Goal: Task Accomplishment & Management: Use online tool/utility

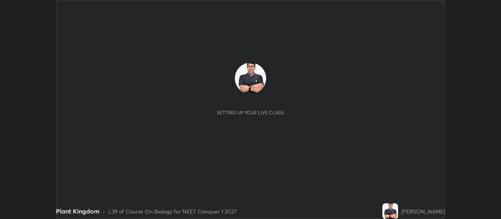
scroll to position [219, 500]
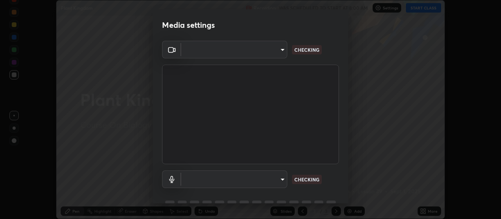
type input "3aa1f2dfd03d01f189a8a01f68d52051269995ca7ca0ffcaee6397e0c867a5cc"
click at [271, 177] on body "Erase all Plant Kingdom Recording WAS SCHEDULED TO START AT 8:00 AM Settings ST…" at bounding box center [250, 109] width 501 height 219
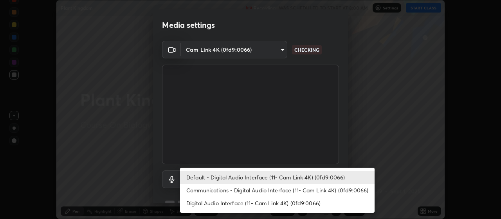
click at [279, 188] on li "Communications - Digital Audio Interface (11- Cam Link 4K) (0fd9:0066)" at bounding box center [277, 189] width 194 height 13
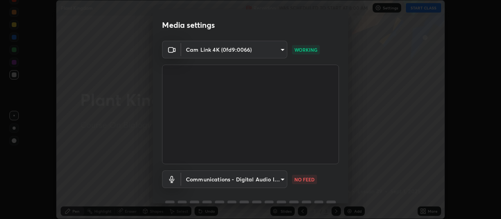
click at [275, 180] on body "Erase all Plant Kingdom Recording WAS SCHEDULED TO START AT 8:00 AM Settings ST…" at bounding box center [250, 109] width 501 height 219
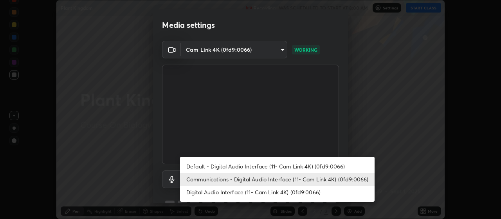
click at [293, 166] on li "Default - Digital Audio Interface (11- Cam Link 4K) (0fd9:0066)" at bounding box center [277, 166] width 194 height 13
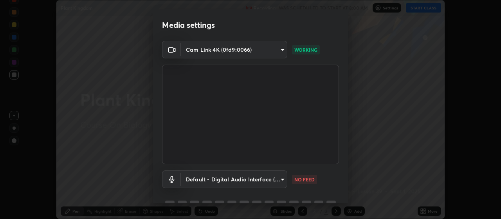
type input "default"
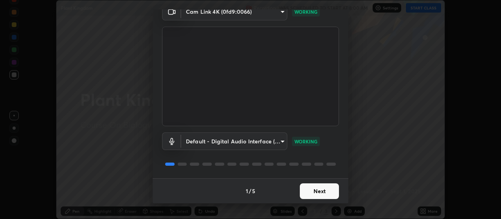
click at [323, 189] on button "Next" at bounding box center [319, 191] width 39 height 16
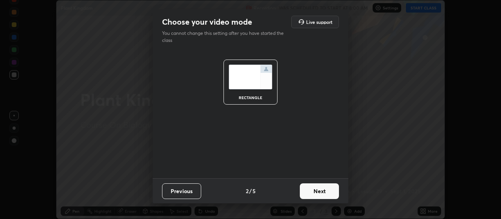
scroll to position [0, 0]
click at [331, 190] on button "Next" at bounding box center [319, 191] width 39 height 16
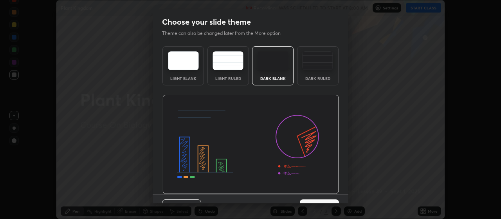
scroll to position [16, 0]
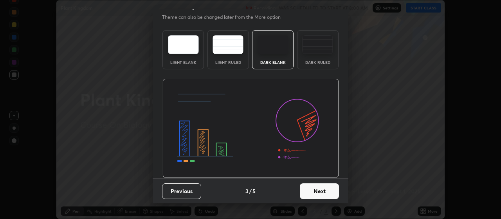
click at [330, 187] on button "Next" at bounding box center [319, 191] width 39 height 16
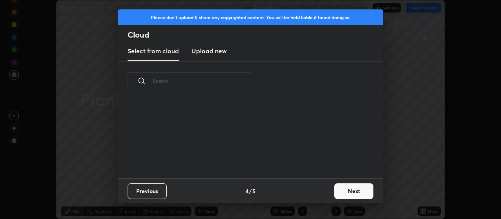
scroll to position [0, 0]
click at [353, 191] on button "Next" at bounding box center [353, 191] width 39 height 16
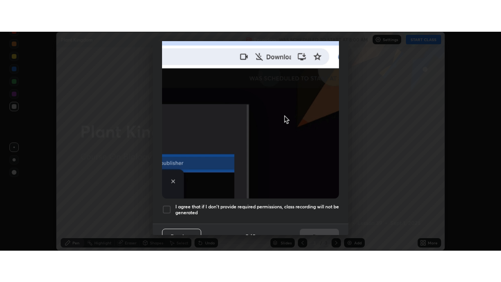
scroll to position [197, 0]
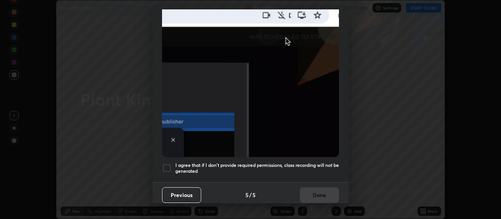
click at [168, 166] on div at bounding box center [166, 167] width 9 height 9
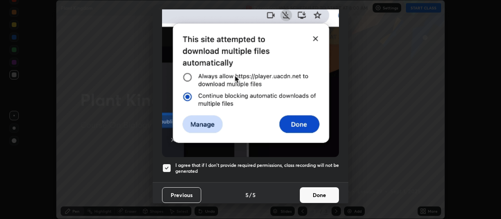
click at [312, 188] on button "Done" at bounding box center [319, 195] width 39 height 16
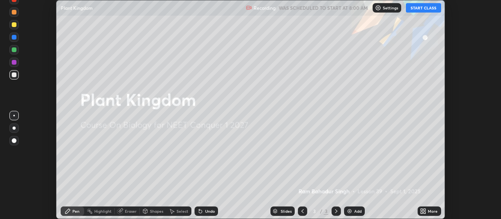
click at [422, 8] on button "START CLASS" at bounding box center [423, 7] width 35 height 9
click at [422, 209] on icon at bounding box center [421, 209] width 2 height 2
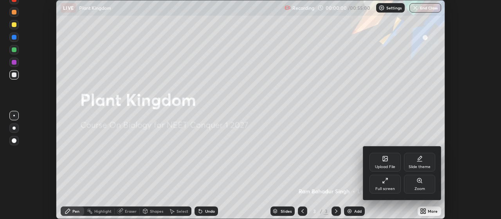
click at [383, 184] on div "Full screen" at bounding box center [384, 183] width 31 height 19
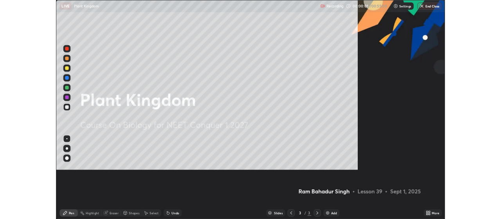
scroll to position [282, 501]
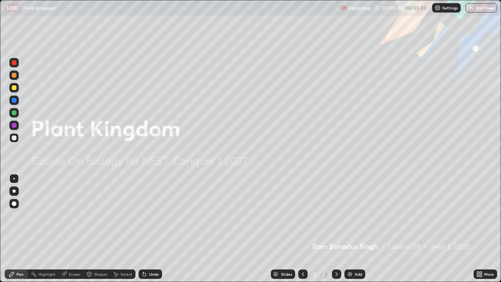
click at [349, 218] on img at bounding box center [349, 274] width 6 height 6
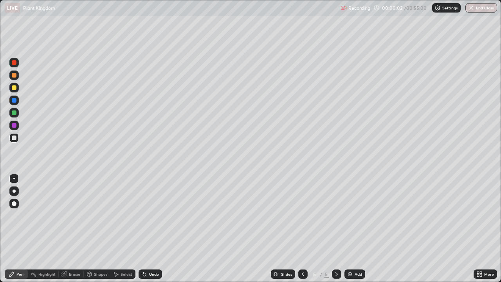
click at [349, 218] on img at bounding box center [349, 274] width 6 height 6
click at [348, 218] on img at bounding box center [349, 274] width 6 height 6
click at [346, 218] on img at bounding box center [349, 274] width 6 height 6
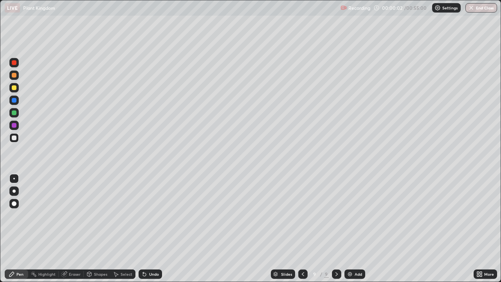
click at [346, 218] on img at bounding box center [349, 274] width 6 height 6
click at [345, 218] on div "Add" at bounding box center [354, 273] width 21 height 9
click at [344, 218] on div "Add" at bounding box center [354, 273] width 21 height 9
click at [302, 218] on icon at bounding box center [303, 274] width 6 height 6
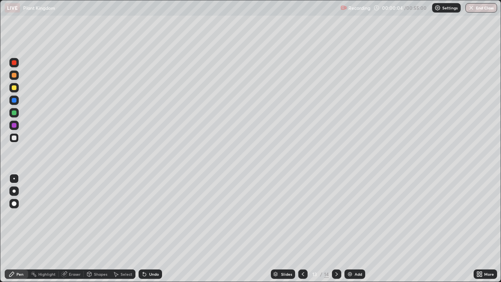
click at [302, 218] on icon at bounding box center [303, 274] width 6 height 6
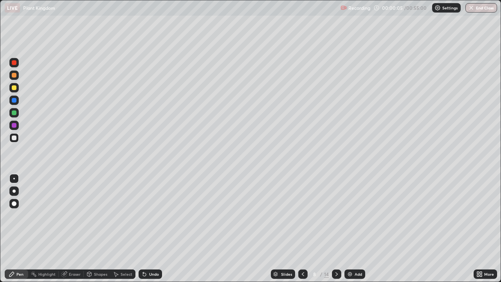
click at [302, 218] on icon at bounding box center [303, 274] width 6 height 6
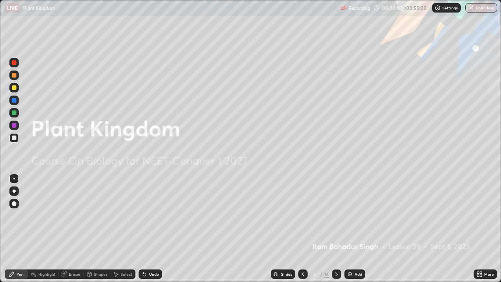
click at [336, 218] on icon at bounding box center [336, 274] width 6 height 6
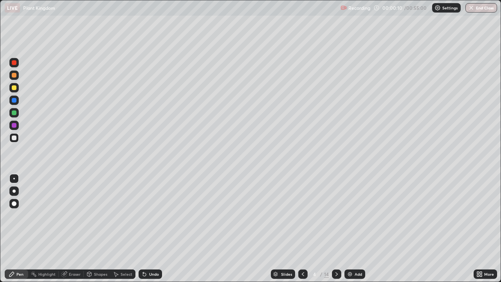
click at [14, 88] on div at bounding box center [14, 87] width 5 height 5
click at [14, 191] on div at bounding box center [14, 190] width 3 height 3
click at [15, 114] on div at bounding box center [14, 112] width 5 height 5
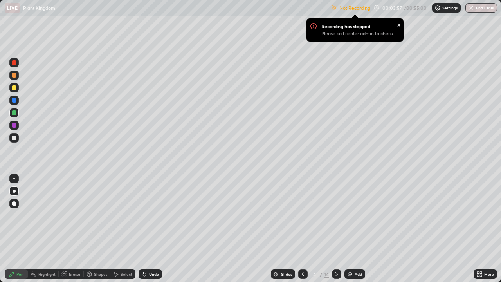
click at [412, 9] on div "Not Recording Recording has stopped Please call center admin to check x 00:03:5…" at bounding box center [413, 7] width 165 height 15
click at [413, 7] on div "Not Recording Recording has stopped Please call center admin to check x 00:03:5…" at bounding box center [413, 7] width 165 height 15
click at [374, 31] on p "Please call center admin to check" at bounding box center [357, 34] width 72 height 6
click at [446, 8] on p "Settings" at bounding box center [449, 8] width 15 height 4
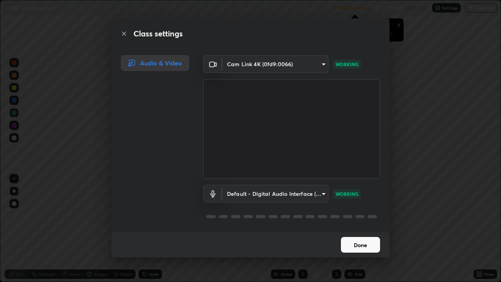
click at [362, 218] on button "Done" at bounding box center [360, 245] width 39 height 16
click at [359, 218] on button "Done" at bounding box center [360, 245] width 39 height 16
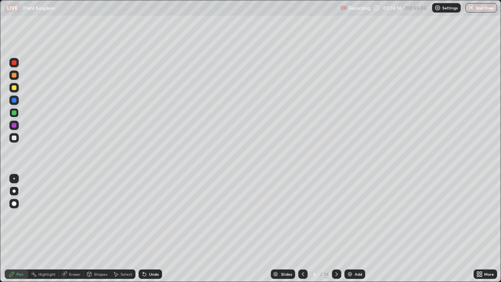
click at [336, 218] on div at bounding box center [336, 273] width 9 height 9
click at [302, 218] on icon at bounding box center [303, 274] width 6 height 6
click at [339, 218] on div at bounding box center [336, 273] width 9 height 9
click at [302, 218] on icon at bounding box center [303, 274] width 6 height 6
click at [336, 218] on icon at bounding box center [336, 274] width 2 height 4
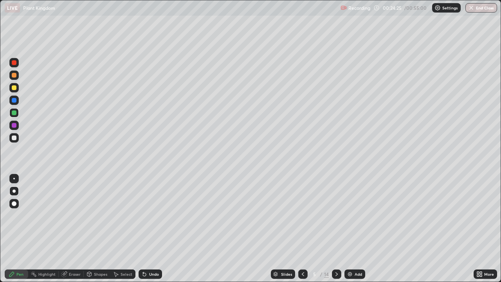
click at [335, 218] on icon at bounding box center [336, 274] width 6 height 6
click at [301, 218] on icon at bounding box center [303, 274] width 6 height 6
click at [336, 218] on icon at bounding box center [336, 274] width 6 height 6
click at [335, 218] on icon at bounding box center [336, 274] width 6 height 6
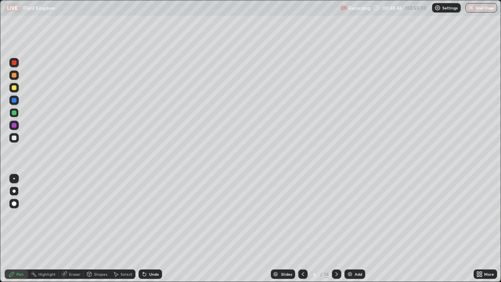
click at [335, 218] on icon at bounding box center [336, 274] width 6 height 6
click at [14, 113] on div at bounding box center [14, 112] width 5 height 5
click at [19, 218] on div "Pen" at bounding box center [16, 273] width 23 height 9
click at [18, 218] on div "Pen" at bounding box center [16, 273] width 23 height 9
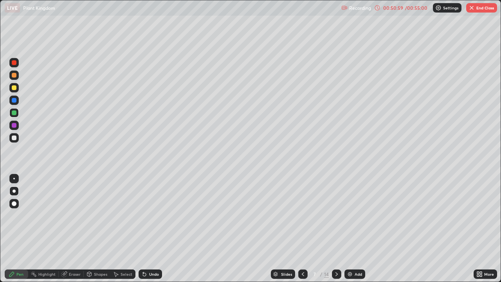
click at [5, 218] on div "Pen" at bounding box center [16, 274] width 23 height 16
click at [5, 218] on div "Pen" at bounding box center [16, 273] width 23 height 9
click at [5, 218] on div "Pen" at bounding box center [16, 274] width 23 height 16
click at [6, 218] on div "Pen" at bounding box center [16, 273] width 23 height 9
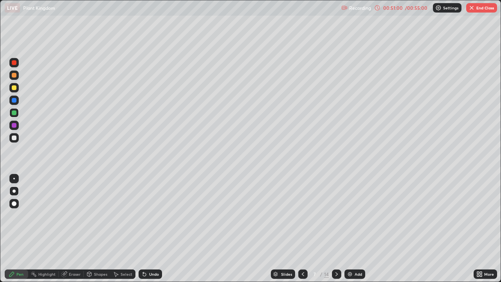
click at [5, 218] on div "Pen" at bounding box center [16, 273] width 23 height 9
click at [8, 218] on div "Pen" at bounding box center [16, 273] width 23 height 9
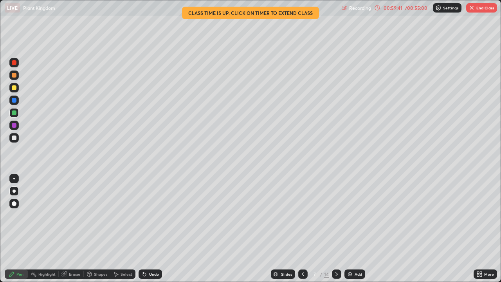
click at [470, 9] on img "button" at bounding box center [471, 8] width 6 height 6
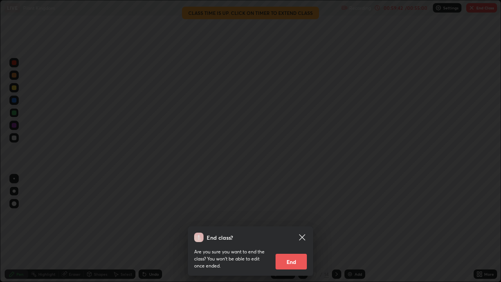
click at [291, 218] on button "End" at bounding box center [290, 261] width 31 height 16
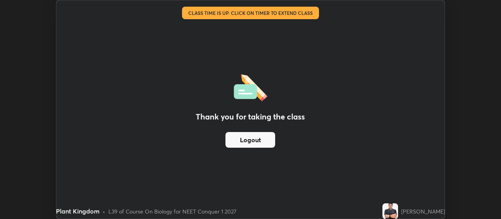
scroll to position [38886, 38604]
